Goal: Use online tool/utility: Utilize a website feature to perform a specific function

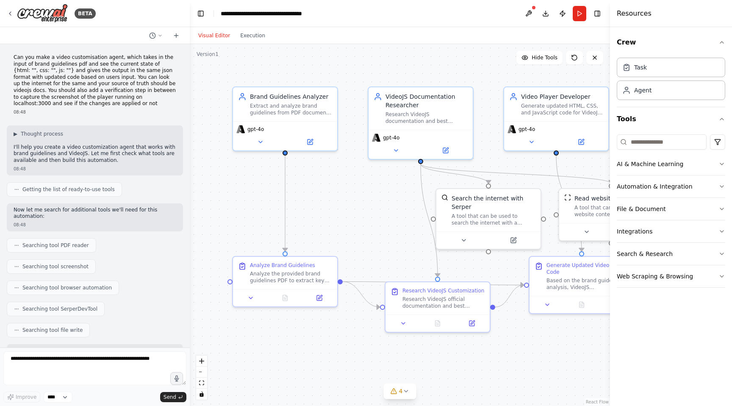
scroll to position [1730, 0]
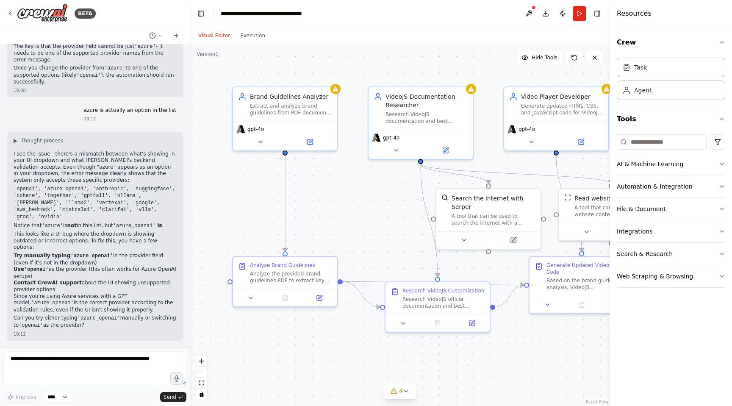
click at [482, 65] on div ".deletable-edge-delete-btn { width: 20px; height: 20px; border: 0px solid #ffff…" at bounding box center [400, 225] width 420 height 362
click at [527, 14] on button at bounding box center [529, 13] width 14 height 15
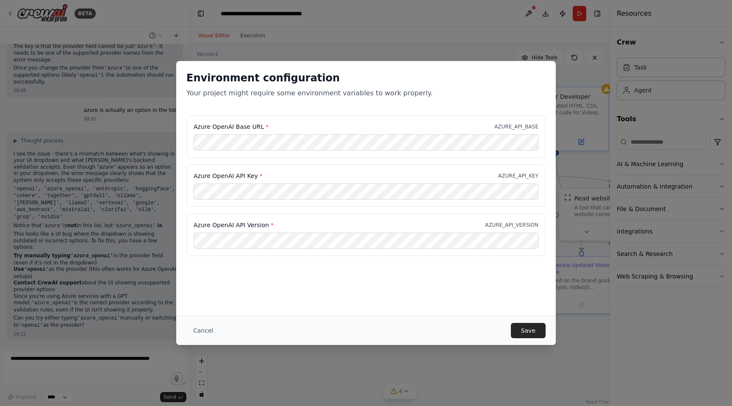
click at [546, 334] on div "Cancel Save" at bounding box center [365, 329] width 379 height 29
click at [539, 331] on button "Save" at bounding box center [528, 330] width 35 height 15
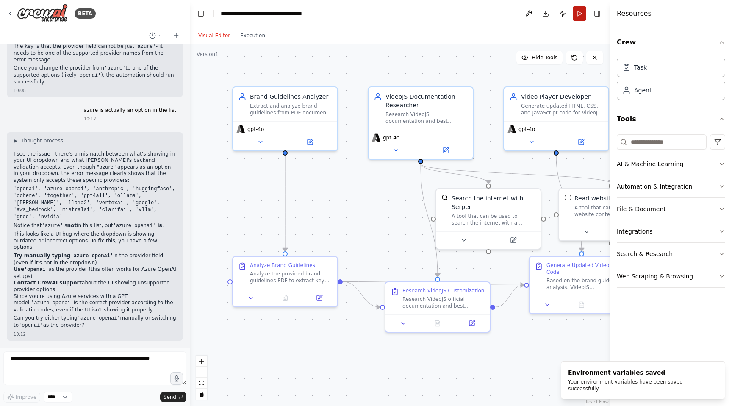
click at [585, 10] on button "Run" at bounding box center [579, 13] width 14 height 15
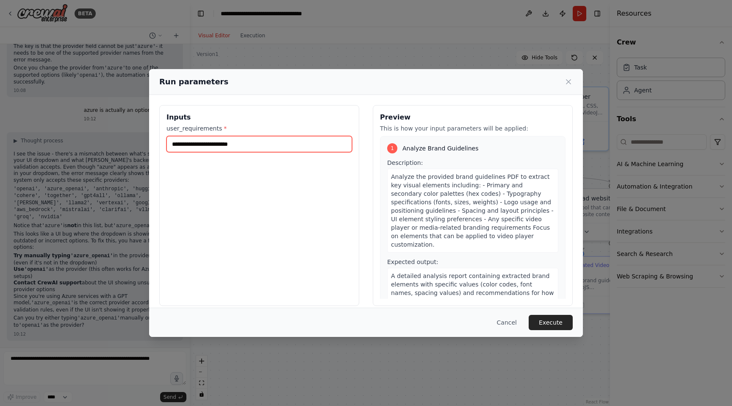
click at [257, 142] on input "user_requirements *" at bounding box center [258, 144] width 185 height 16
type input "**********"
click at [562, 328] on button "Execute" at bounding box center [550, 322] width 44 height 15
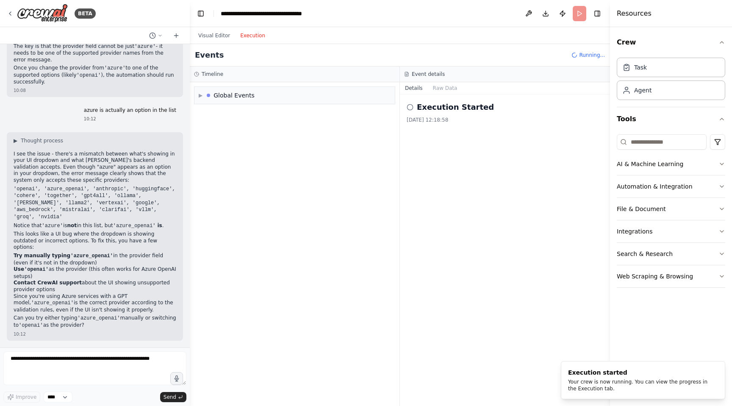
click at [249, 36] on button "Execution" at bounding box center [252, 35] width 35 height 10
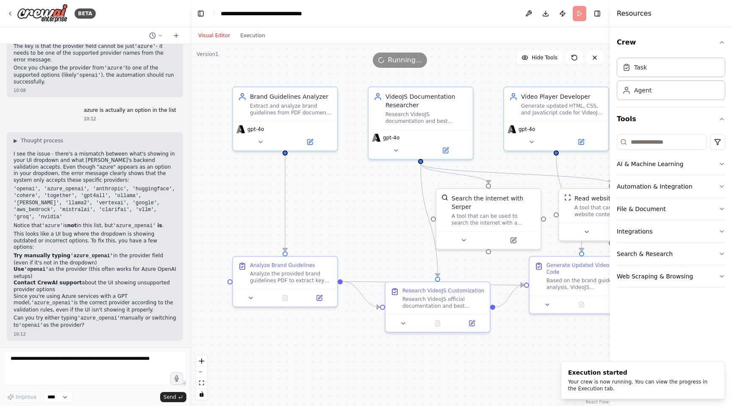
click at [212, 35] on button "Visual Editor" at bounding box center [214, 35] width 42 height 10
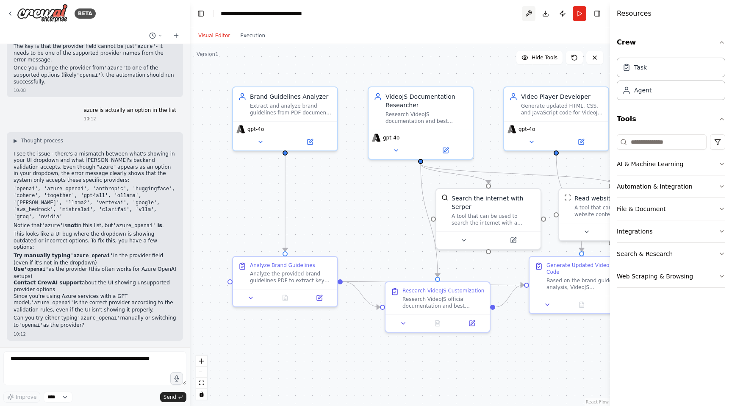
click at [533, 12] on button at bounding box center [529, 13] width 14 height 15
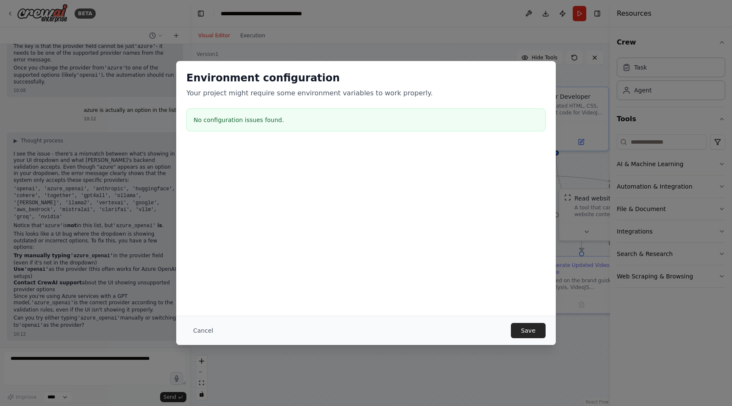
click at [527, 14] on div "Environment configuration Your project might require some environment variables…" at bounding box center [366, 203] width 732 height 406
click at [202, 331] on button "Cancel" at bounding box center [202, 330] width 33 height 15
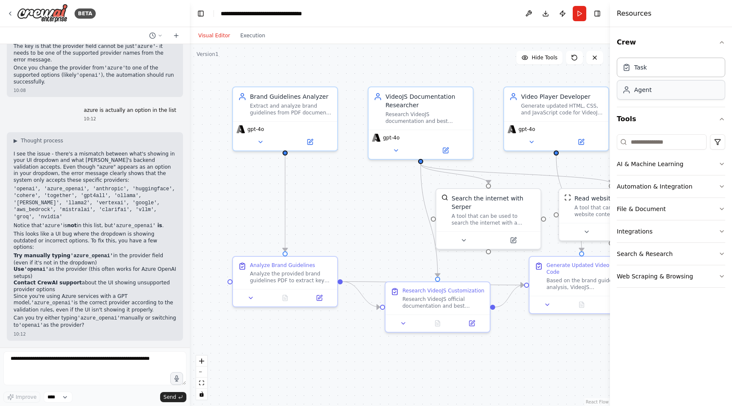
click at [639, 92] on div "Agent" at bounding box center [642, 90] width 17 height 8
click at [642, 79] on div "Task Agent" at bounding box center [670, 77] width 108 height 46
click at [645, 71] on div "Task" at bounding box center [640, 67] width 13 height 8
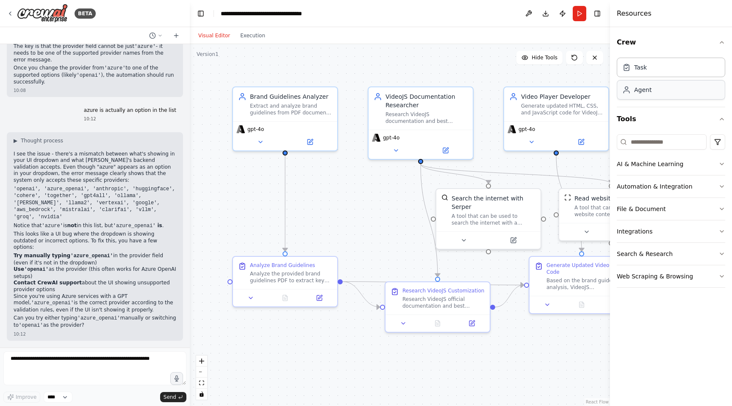
click at [646, 94] on div "Agent" at bounding box center [642, 90] width 17 height 8
click at [301, 281] on div "Analyze the provided brand guidelines PDF to extract key visual elements includ…" at bounding box center [291, 275] width 82 height 14
click at [315, 160] on div ".deletable-edge-delete-btn { width: 20px; height: 20px; border: 0px solid #ffff…" at bounding box center [400, 225] width 420 height 362
click at [320, 138] on button at bounding box center [310, 140] width 48 height 10
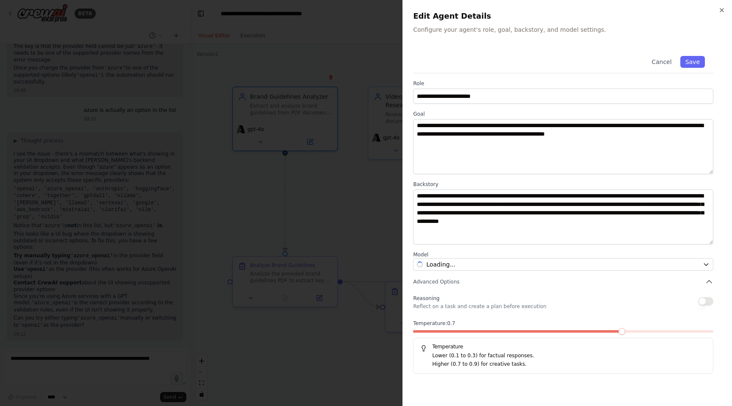
click at [314, 96] on div at bounding box center [366, 203] width 732 height 406
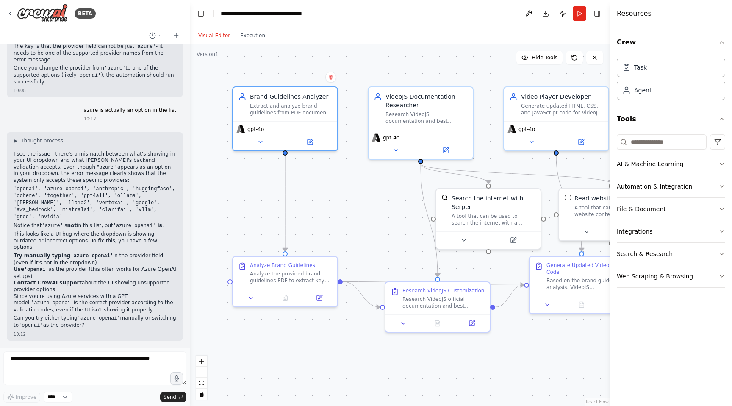
click at [314, 96] on div "Brand Guidelines Analyzer" at bounding box center [291, 96] width 82 height 8
click at [288, 137] on button at bounding box center [310, 140] width 48 height 10
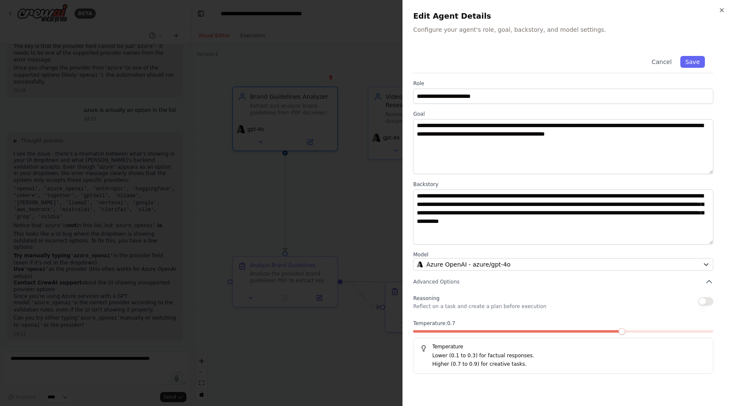
click at [726, 8] on div "**********" at bounding box center [566, 203] width 329 height 406
click at [722, 8] on icon "button" at bounding box center [721, 10] width 7 height 7
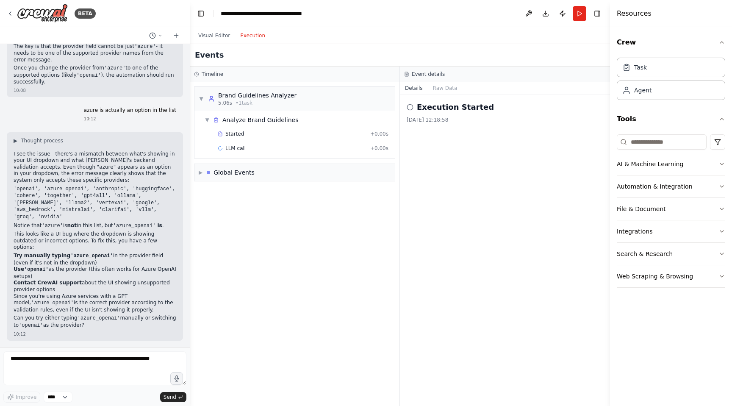
click at [253, 35] on button "Execution" at bounding box center [252, 35] width 35 height 10
click at [231, 166] on div "▶ Global Events" at bounding box center [294, 172] width 200 height 17
click at [232, 218] on span "Task Failed" at bounding box center [222, 219] width 28 height 7
click at [439, 87] on button "Raw Data" at bounding box center [445, 88] width 35 height 12
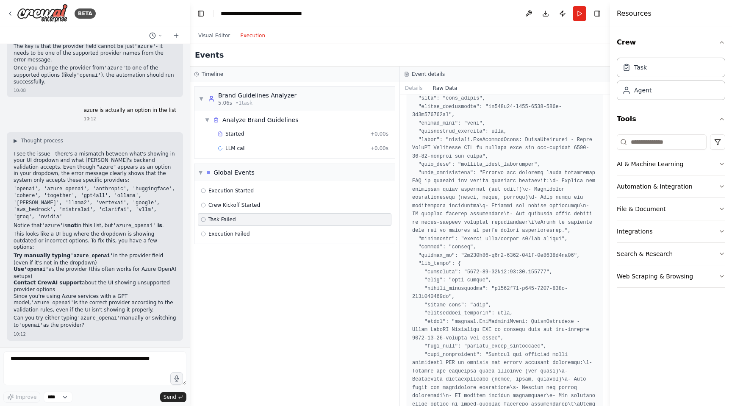
scroll to position [37, 0]
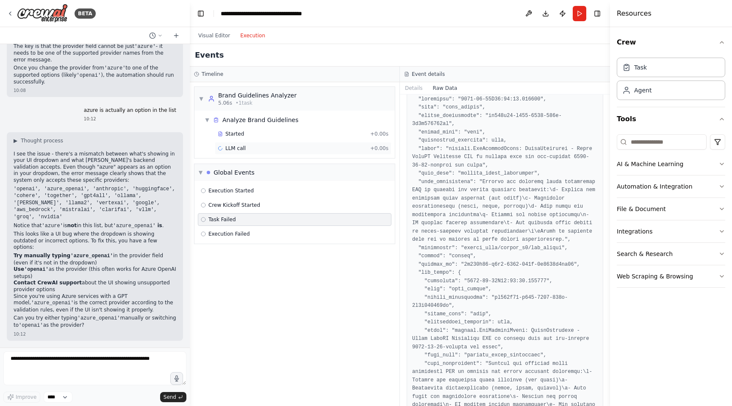
click at [242, 143] on div "LLM call + 0.00s" at bounding box center [303, 148] width 177 height 13
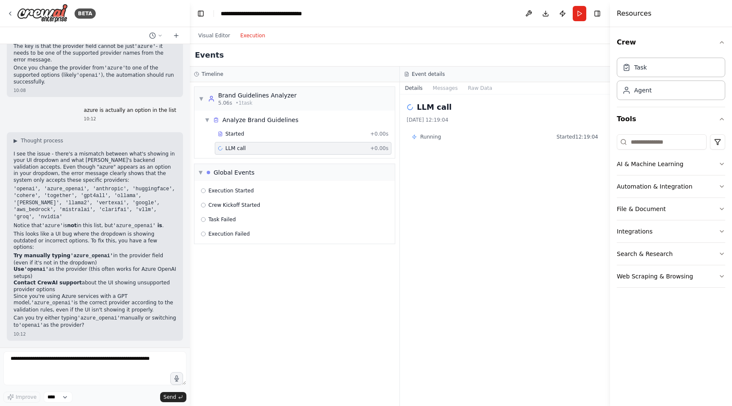
click at [426, 140] on div "Running Started 12:19:04" at bounding box center [504, 137] width 196 height 14
click at [442, 91] on button "Messages" at bounding box center [445, 88] width 35 height 12
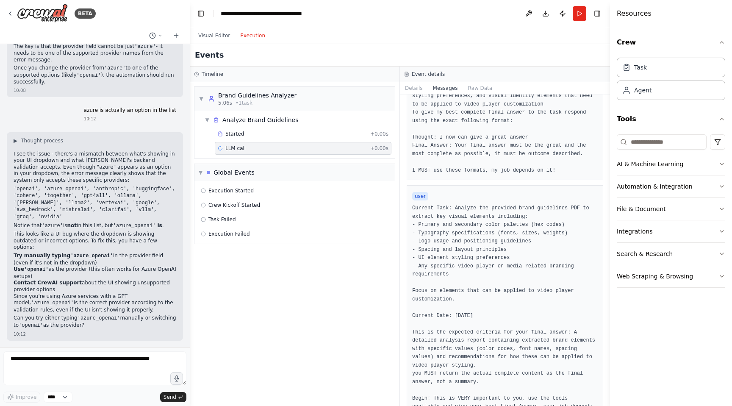
scroll to position [19, 0]
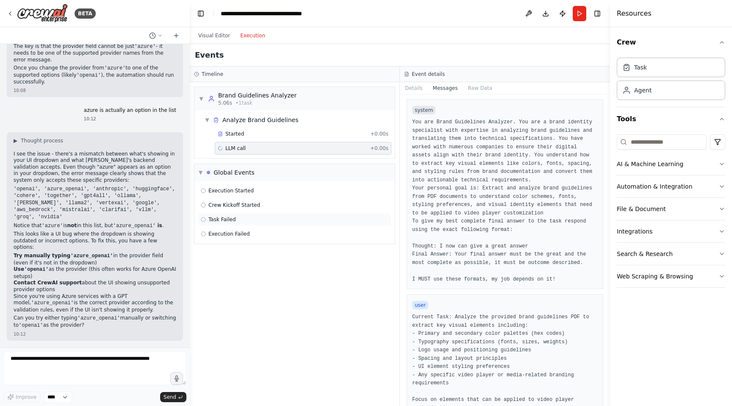
click at [226, 217] on span "Task Failed" at bounding box center [222, 219] width 28 height 7
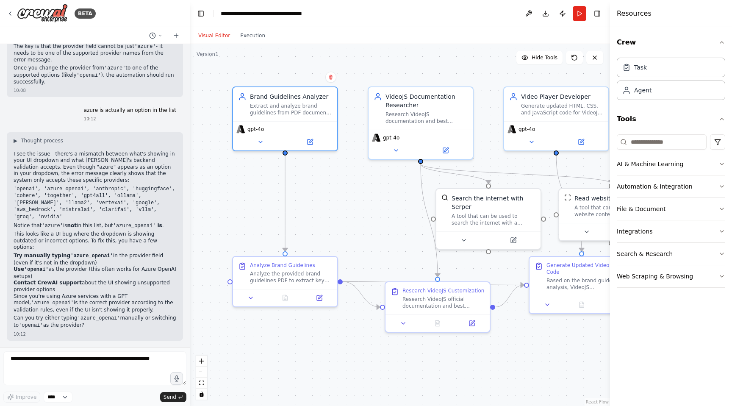
click at [210, 36] on button "Visual Editor" at bounding box center [214, 35] width 42 height 10
click at [322, 292] on button at bounding box center [318, 296] width 29 height 10
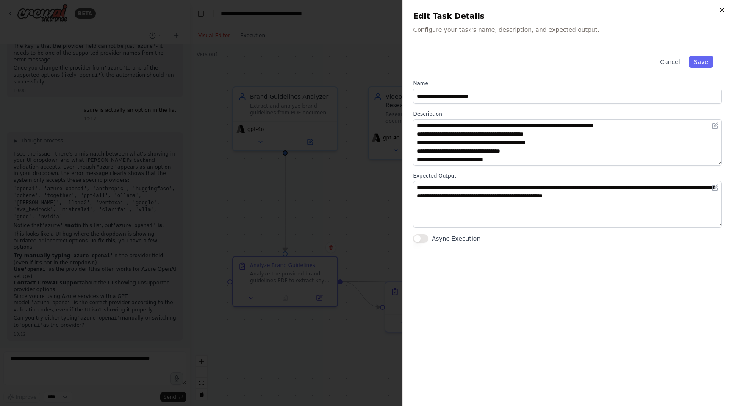
click at [719, 10] on icon "button" at bounding box center [721, 10] width 7 height 7
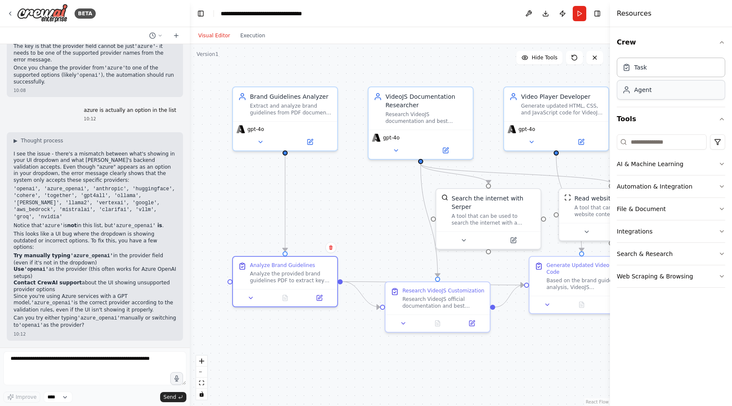
click at [654, 89] on div "Agent" at bounding box center [670, 89] width 108 height 19
click at [663, 65] on div "Task" at bounding box center [670, 66] width 108 height 19
click at [312, 282] on div "Analyze Brand Guidelines Analyze the provided brand guidelines PDF to extract k…" at bounding box center [285, 271] width 104 height 32
click at [632, 73] on div "Task" at bounding box center [670, 66] width 108 height 19
click at [453, 299] on div "Research VideoJS official documentation and best practices for player customiza…" at bounding box center [443, 301] width 82 height 14
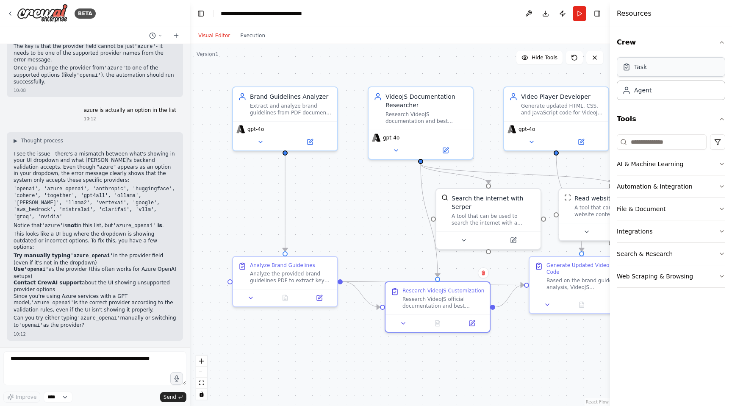
click at [651, 69] on div "Task" at bounding box center [670, 66] width 108 height 19
click at [470, 322] on icon at bounding box center [472, 320] width 4 height 4
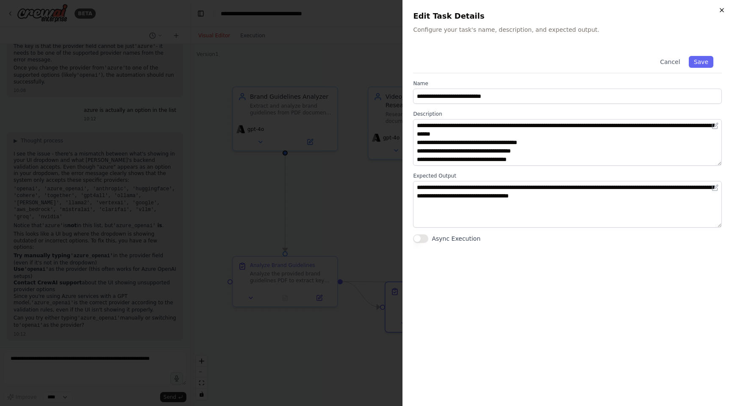
click at [722, 8] on icon "button" at bounding box center [721, 10] width 7 height 7
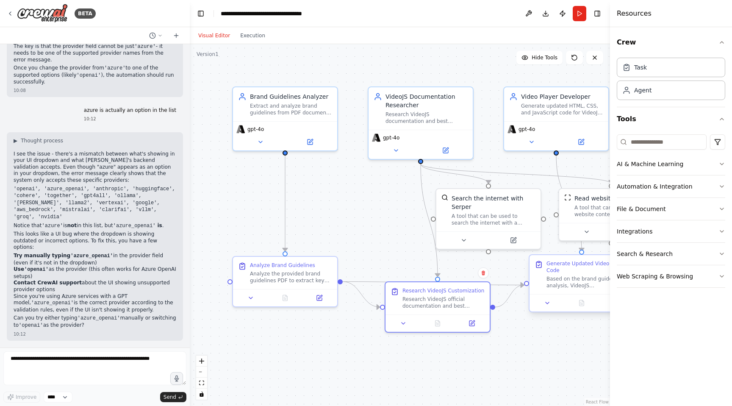
click at [574, 279] on div "Based on the brand guidelines analysis, VideoJS documentation research, and cur…" at bounding box center [587, 282] width 82 height 14
click at [407, 111] on div "Research VideoJS documentation and best practices to understand customization o…" at bounding box center [426, 116] width 82 height 14
click at [449, 150] on button at bounding box center [445, 149] width 48 height 10
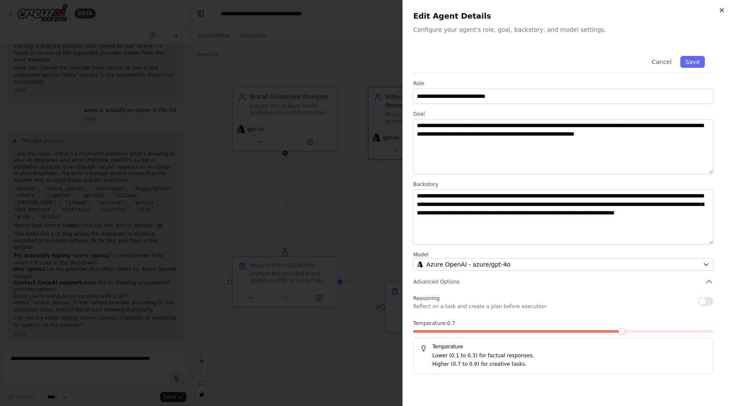
click at [722, 8] on icon "button" at bounding box center [721, 10] width 7 height 7
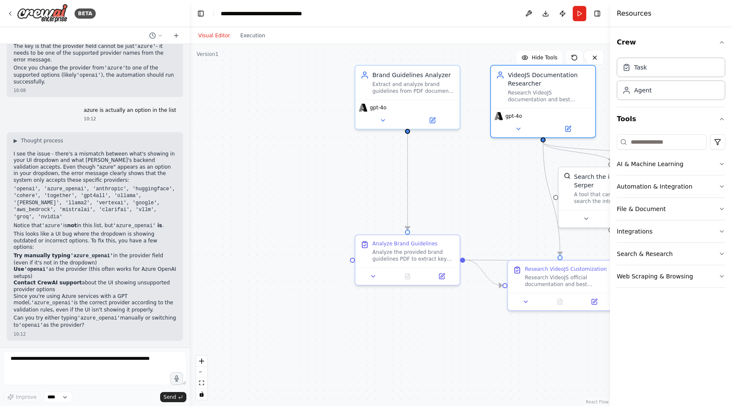
drag, startPoint x: 541, startPoint y: 166, endPoint x: 663, endPoint y: 145, distance: 123.8
click at [663, 145] on div "BETA Can you make a video customisation agent, which takes in the input of bran…" at bounding box center [366, 203] width 732 height 406
click at [261, 41] on div "Visual Editor Execution" at bounding box center [231, 35] width 77 height 17
click at [259, 36] on button "Execution" at bounding box center [252, 35] width 35 height 10
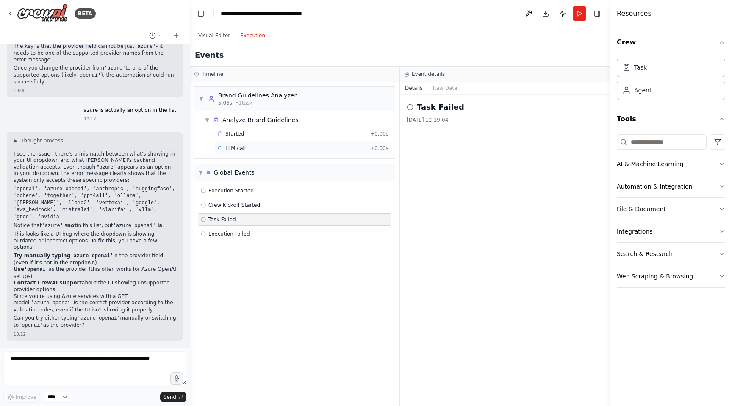
click at [250, 146] on div "LLM call + 0.00s" at bounding box center [303, 148] width 171 height 7
click at [444, 94] on div "LLM call 13/08/2025, 12:19:04 Running Started 12:19:04" at bounding box center [505, 249] width 210 height 311
click at [451, 84] on button "Messages" at bounding box center [445, 88] width 35 height 12
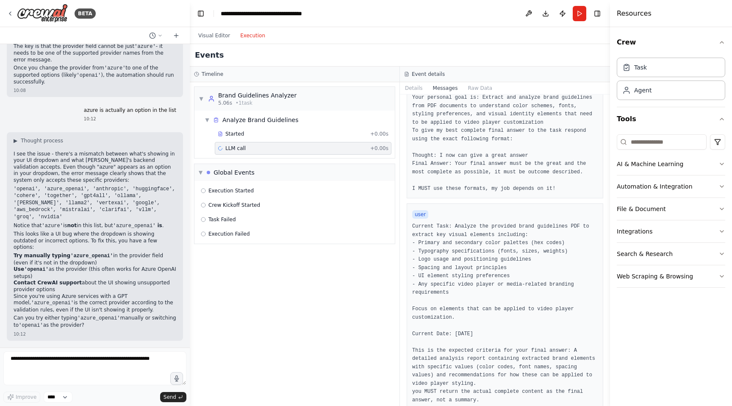
scroll to position [186, 0]
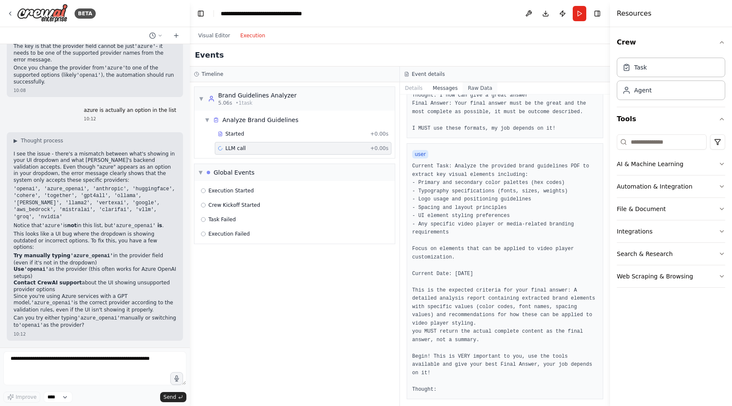
click at [472, 88] on button "Raw Data" at bounding box center [479, 88] width 35 height 12
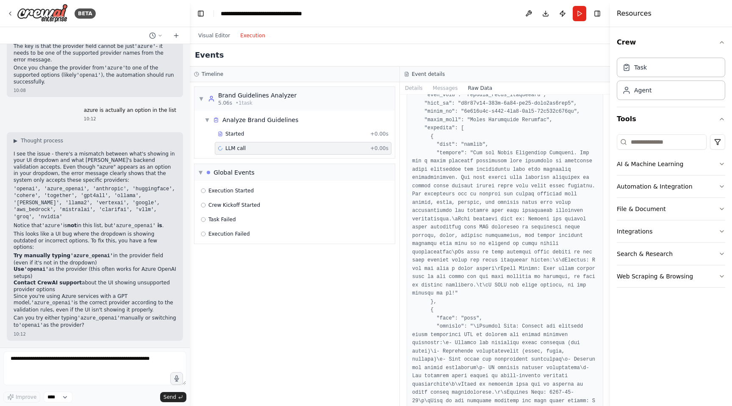
scroll to position [1114, 0]
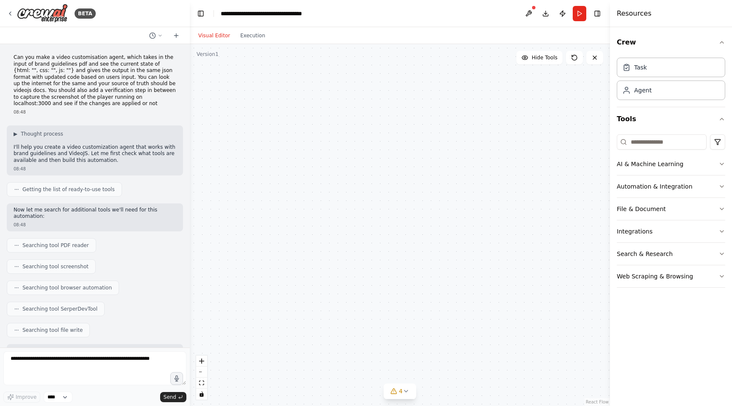
scroll to position [1730, 0]
